Goal: Find specific page/section: Find specific page/section

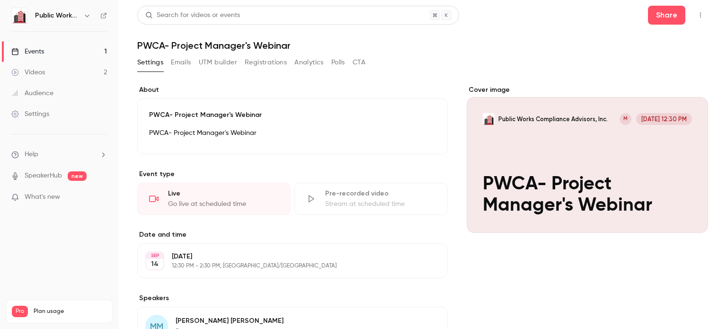
click at [206, 198] on div "Live Go live at scheduled time" at bounding box center [213, 199] width 153 height 32
click at [554, 182] on div "Cover image" at bounding box center [587, 159] width 241 height 148
click at [0, 0] on input "Public Works Compliance Advisors, Inc. M [DATE] 12:30 PM PWCA- Project Manager'…" at bounding box center [0, 0] width 0 height 0
click at [63, 51] on link "Events 1" at bounding box center [59, 51] width 118 height 21
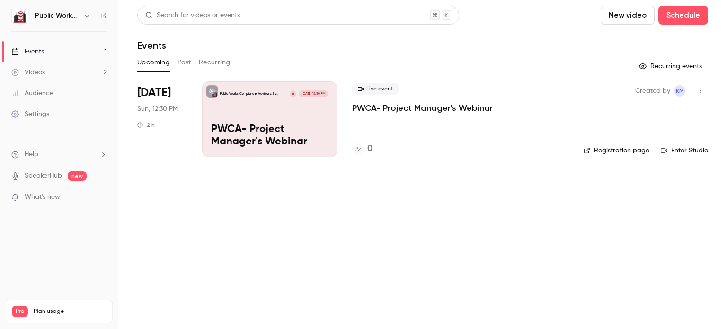
click at [691, 153] on link "Enter Studio" at bounding box center [684, 150] width 47 height 9
